Goal: Task Accomplishment & Management: Manage account settings

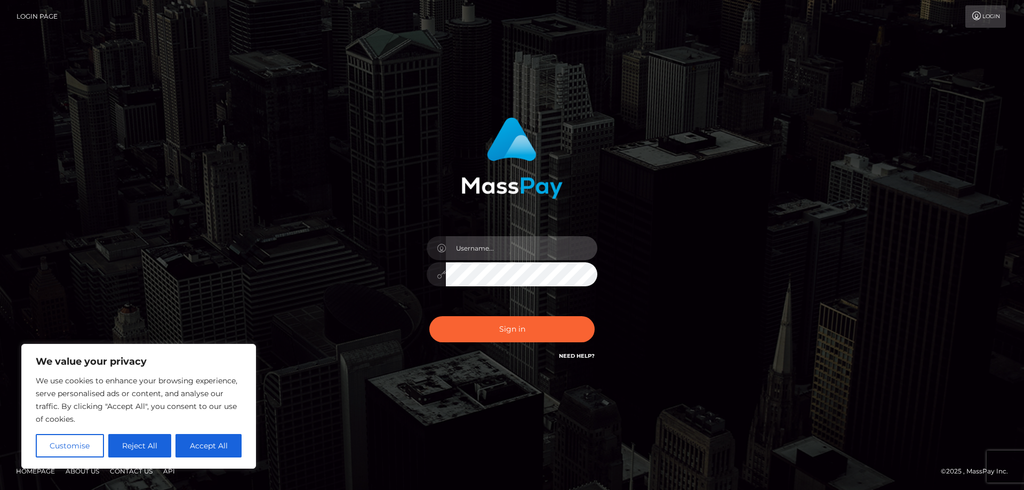
click at [499, 250] on input "text" at bounding box center [521, 248] width 151 height 24
type input "[EMAIL_ADDRESS][DOMAIN_NAME]"
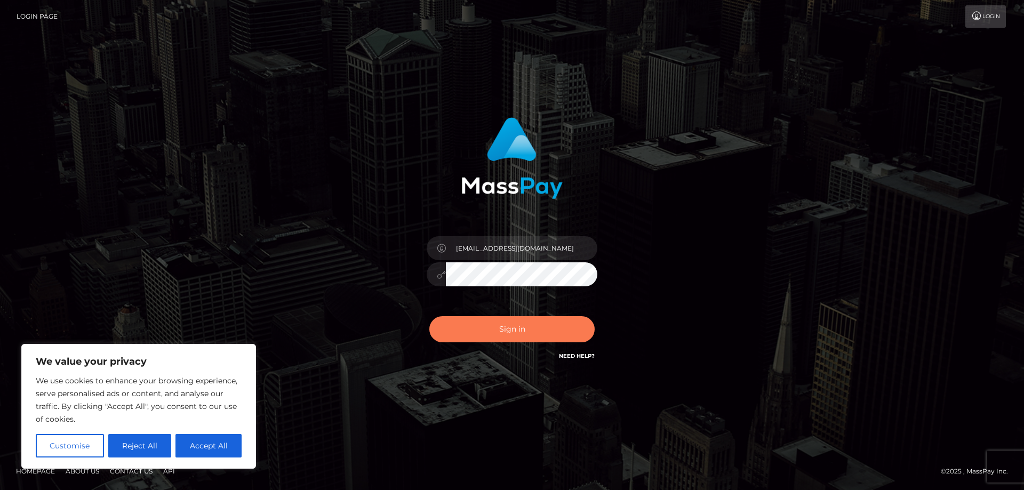
click at [523, 327] on button "Sign in" at bounding box center [511, 329] width 165 height 26
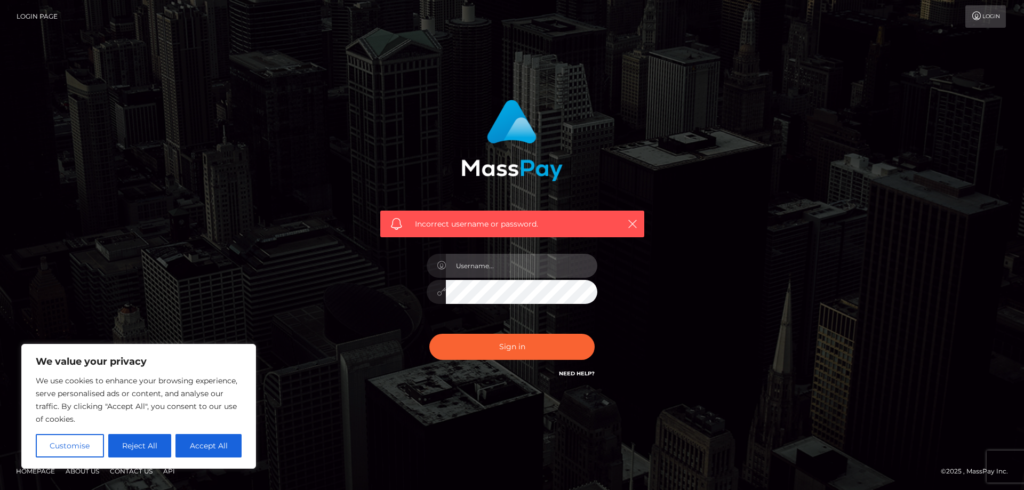
click at [525, 265] on input "text" at bounding box center [521, 266] width 151 height 24
type input "[EMAIL_ADDRESS][DOMAIN_NAME]"
click at [439, 293] on icon at bounding box center [441, 291] width 9 height 9
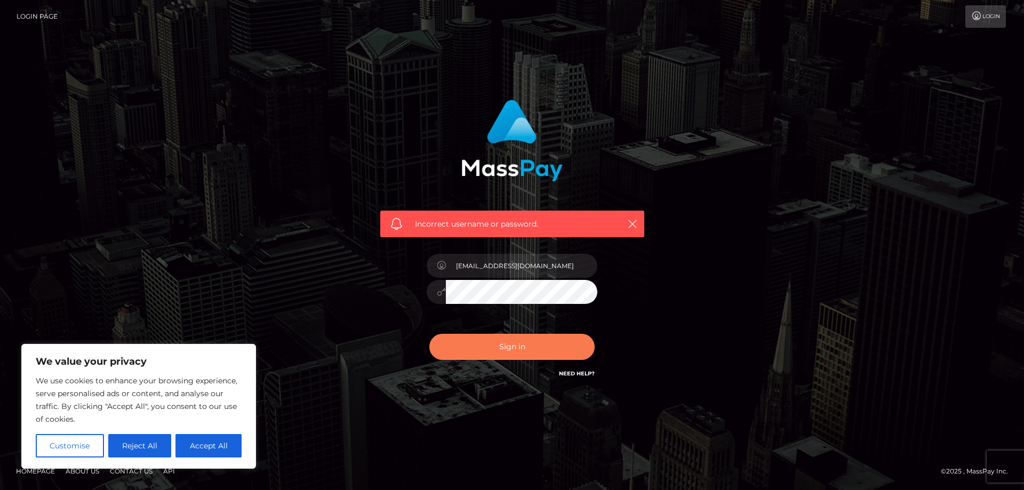
click at [485, 346] on button "Sign in" at bounding box center [511, 347] width 165 height 26
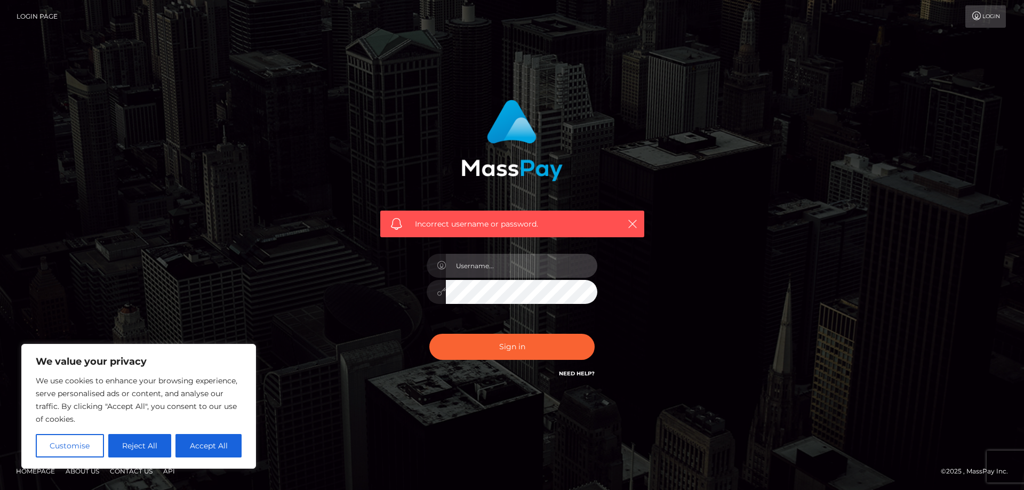
click at [510, 269] on input "text" at bounding box center [521, 266] width 151 height 24
type input "[EMAIL_ADDRESS][DOMAIN_NAME]"
click at [443, 295] on div at bounding box center [512, 290] width 171 height 21
click at [412, 294] on div "Incorrect username or password. teen4daddy420@gmail.com" at bounding box center [512, 240] width 280 height 296
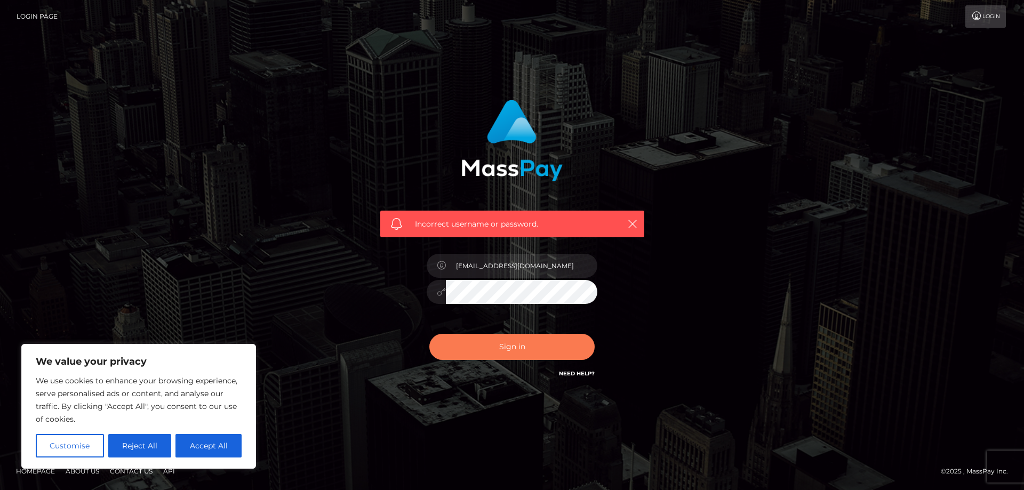
click at [468, 345] on button "Sign in" at bounding box center [511, 347] width 165 height 26
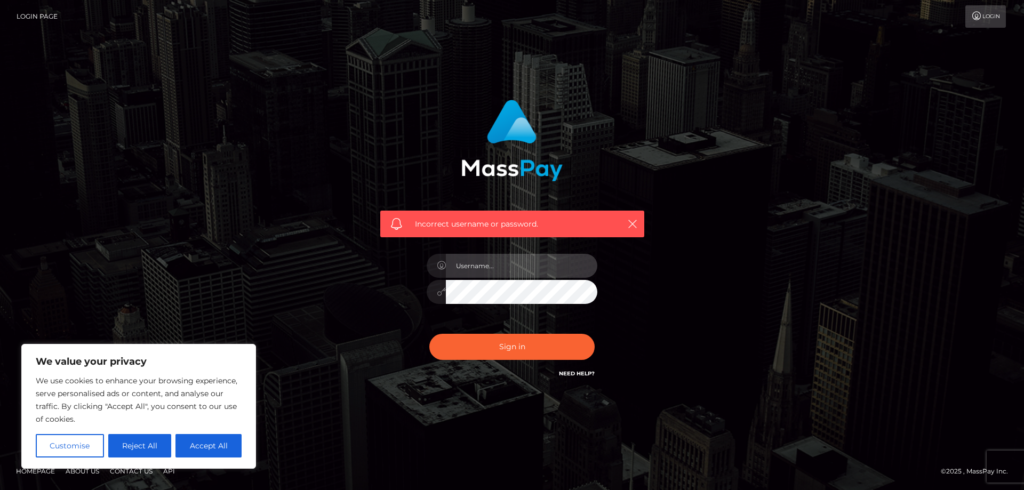
click at [484, 268] on input "text" at bounding box center [521, 266] width 151 height 24
type input "[EMAIL_ADDRESS][DOMAIN_NAME]"
click at [343, 295] on div "Incorrect username or password. [EMAIL_ADDRESS][DOMAIN_NAME]" at bounding box center [512, 245] width 608 height 307
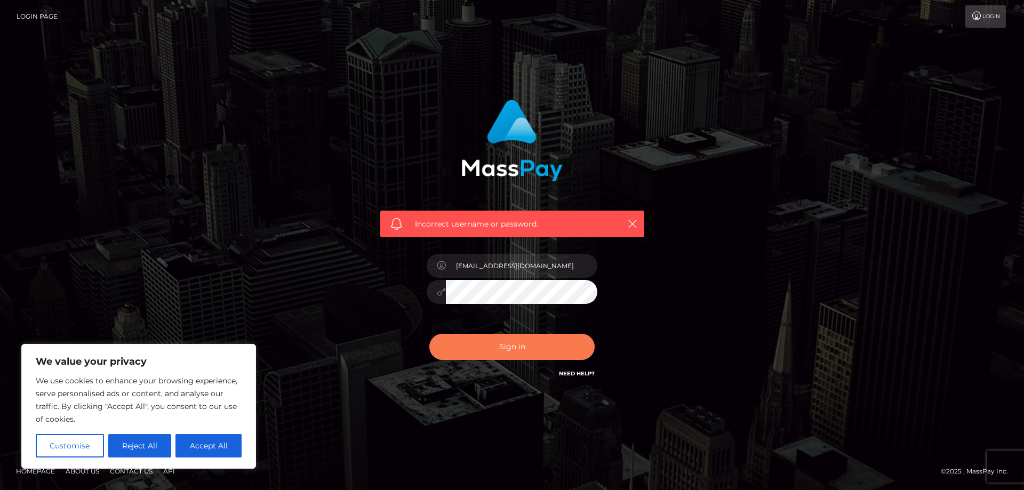
click at [470, 354] on button "Sign in" at bounding box center [511, 347] width 165 height 26
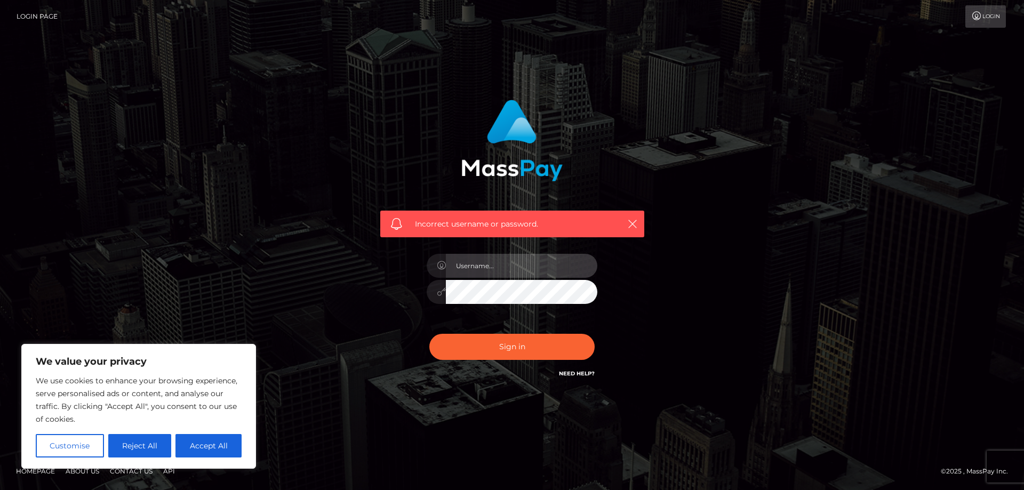
click at [472, 256] on input "text" at bounding box center [521, 266] width 151 height 24
type input "[EMAIL_ADDRESS][DOMAIN_NAME]"
click at [586, 374] on link "Need Help?" at bounding box center [577, 373] width 36 height 7
click at [571, 372] on link "Need Help?" at bounding box center [577, 373] width 36 height 7
click at [579, 379] on div "Need Help?" at bounding box center [577, 375] width 36 height 13
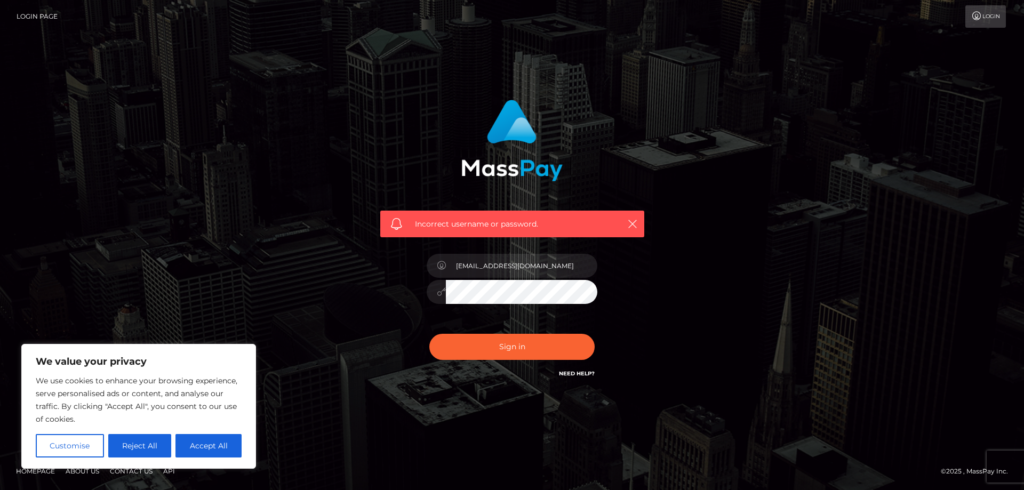
click at [569, 370] on link "Need Help?" at bounding box center [577, 373] width 36 height 7
click at [990, 18] on link "Login" at bounding box center [985, 16] width 41 height 22
